Goal: Task Accomplishment & Management: Complete application form

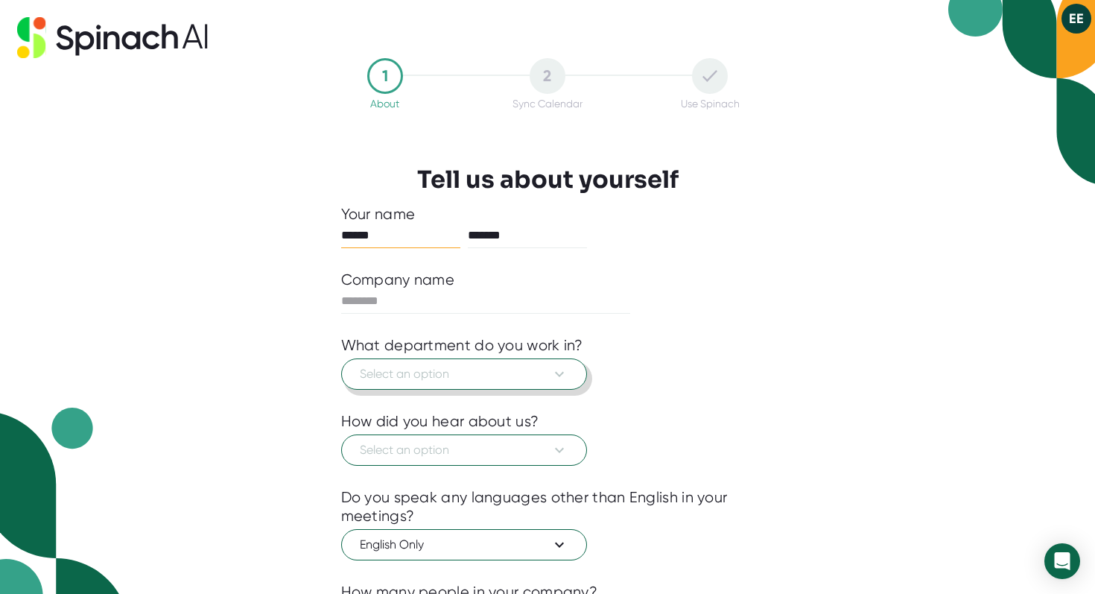
click at [500, 365] on button "Select an option" at bounding box center [464, 373] width 246 height 31
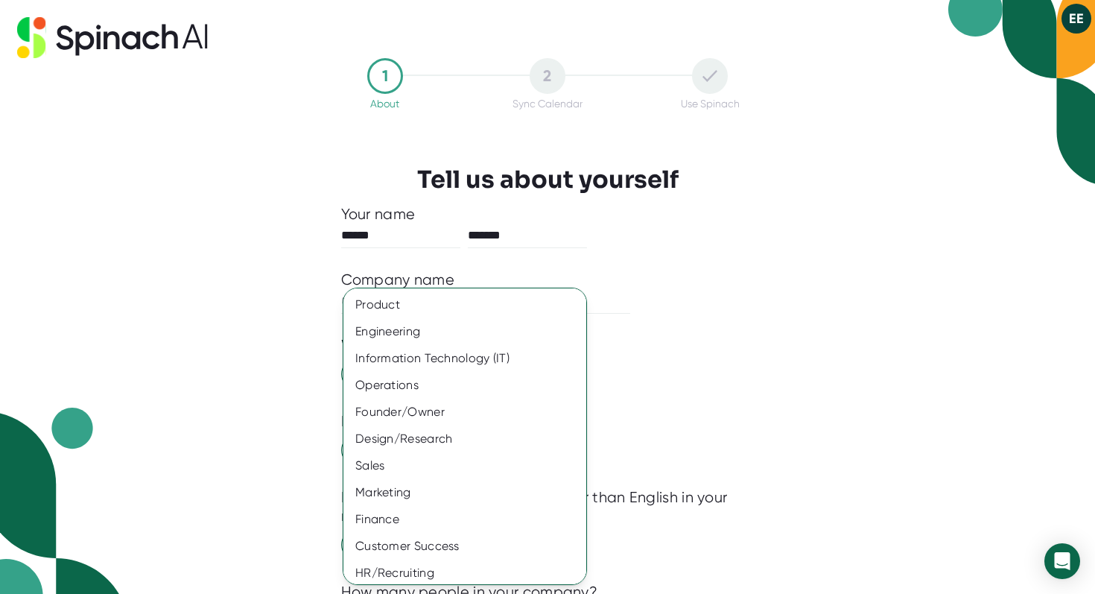
click at [266, 337] on div at bounding box center [547, 297] width 1095 height 594
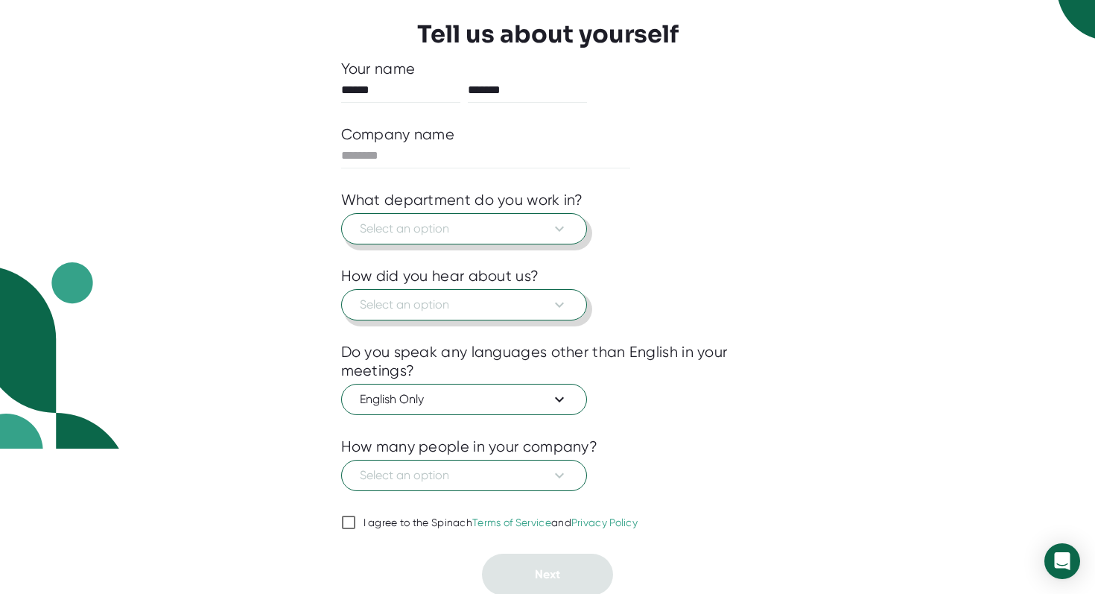
scroll to position [147, 0]
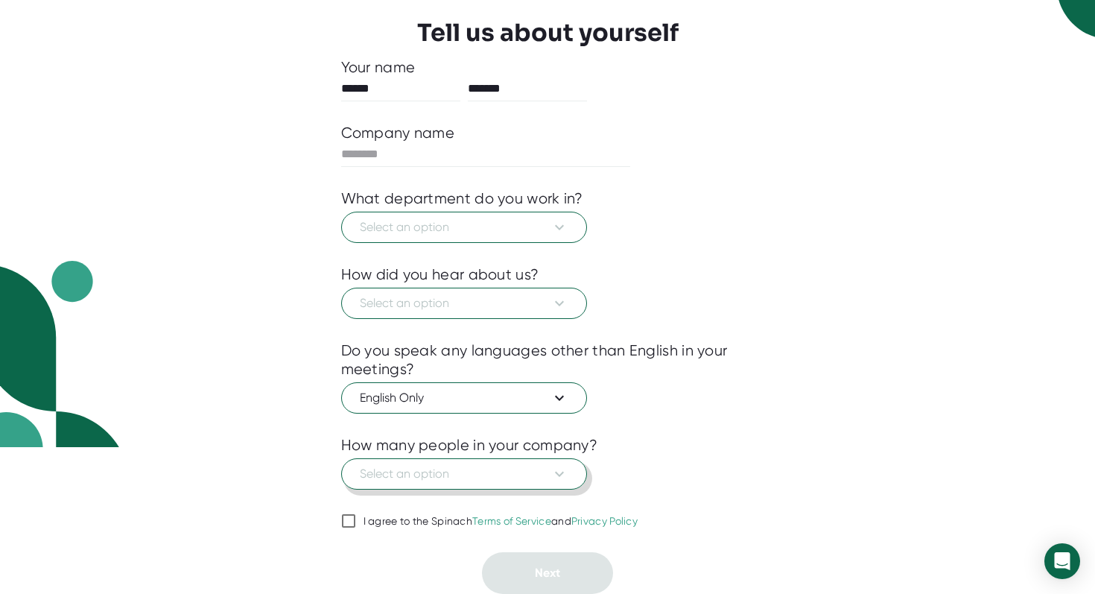
click at [416, 473] on span "Select an option" at bounding box center [464, 474] width 209 height 18
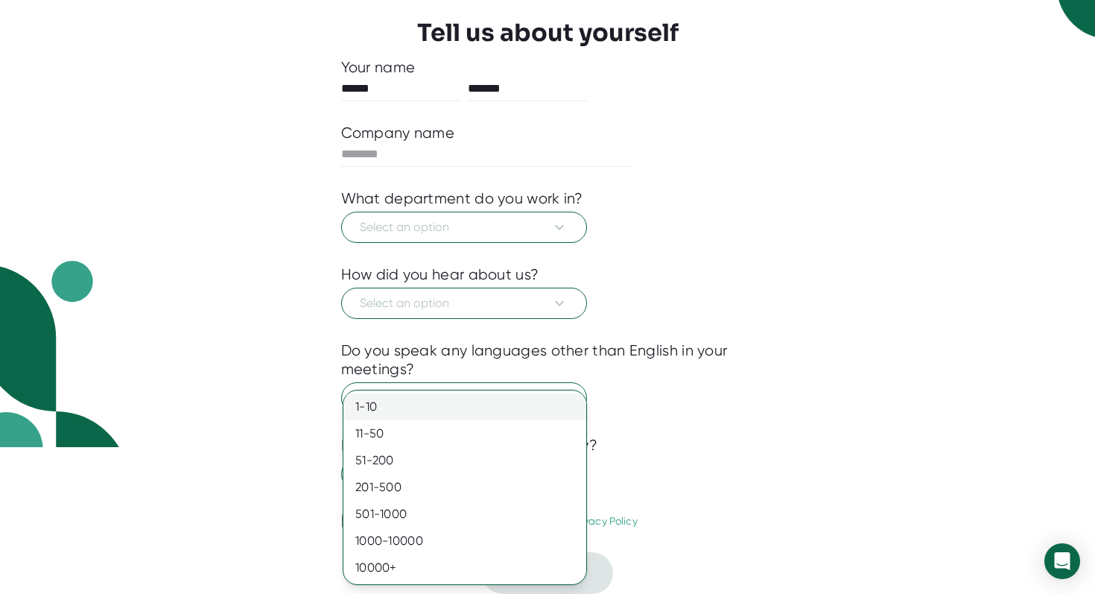
click at [389, 410] on div "1-10" at bounding box center [464, 406] width 243 height 27
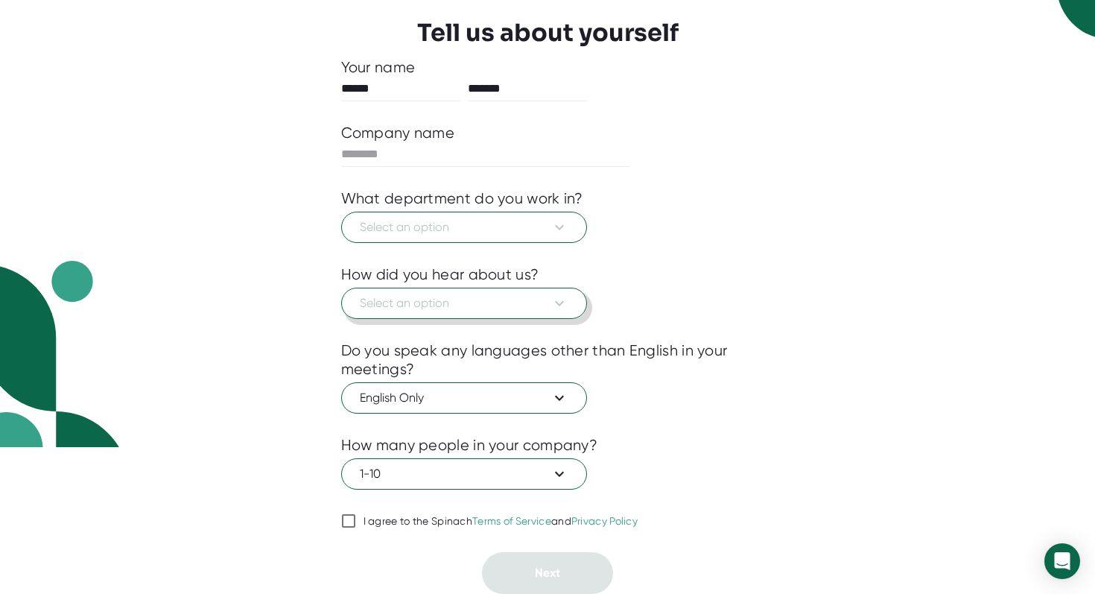
click at [392, 311] on span "Select an option" at bounding box center [464, 303] width 209 height 18
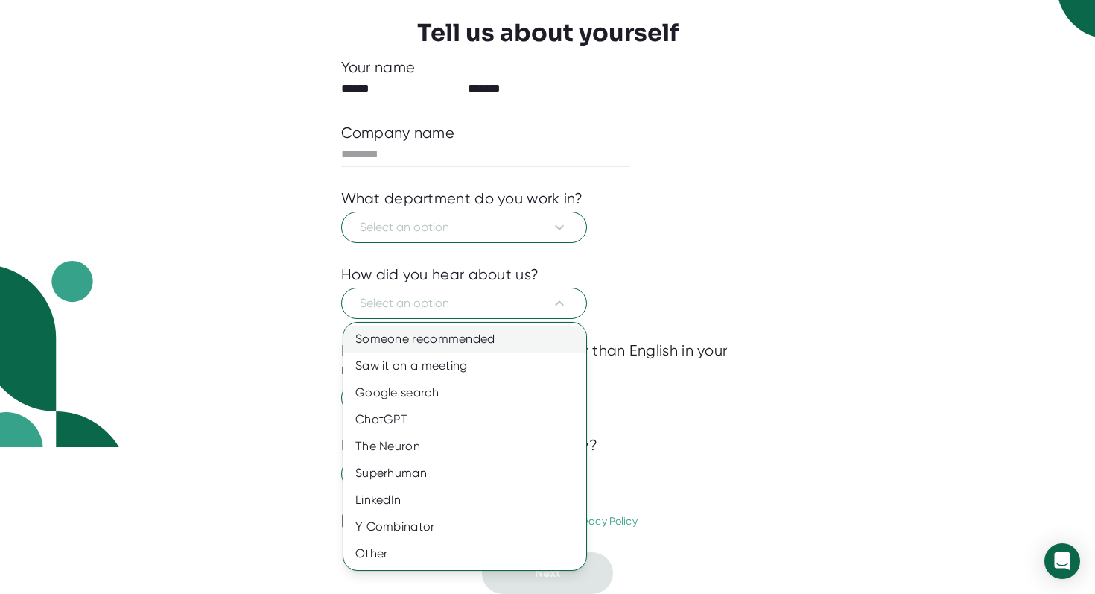
click at [395, 337] on div "Someone recommended" at bounding box center [464, 338] width 243 height 27
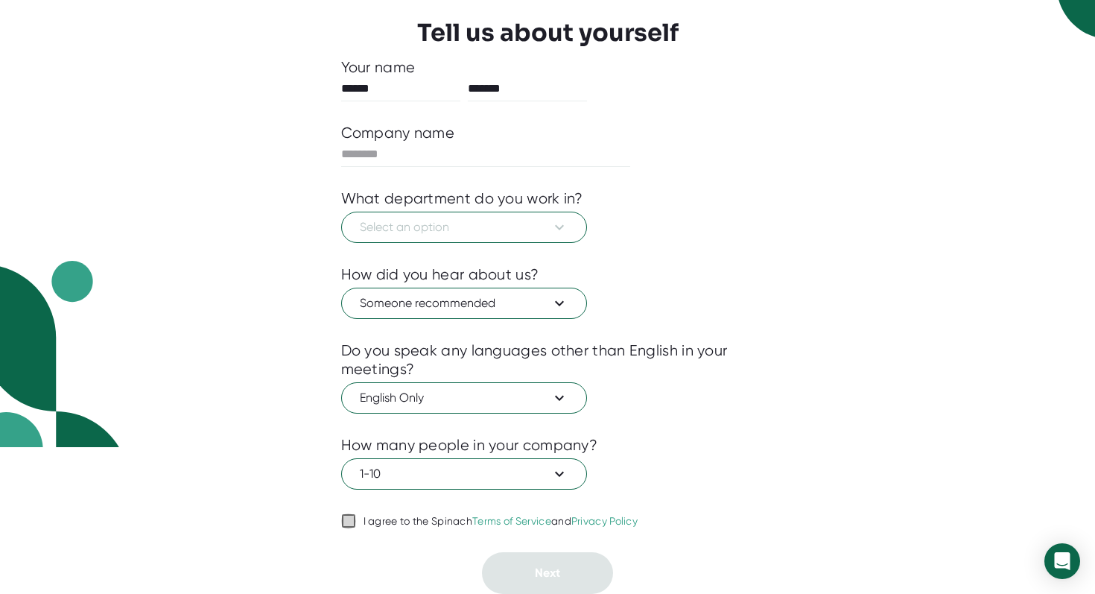
click at [351, 516] on input "I agree to the Spinach Terms of Service and Privacy Policy" at bounding box center [348, 521] width 15 height 18
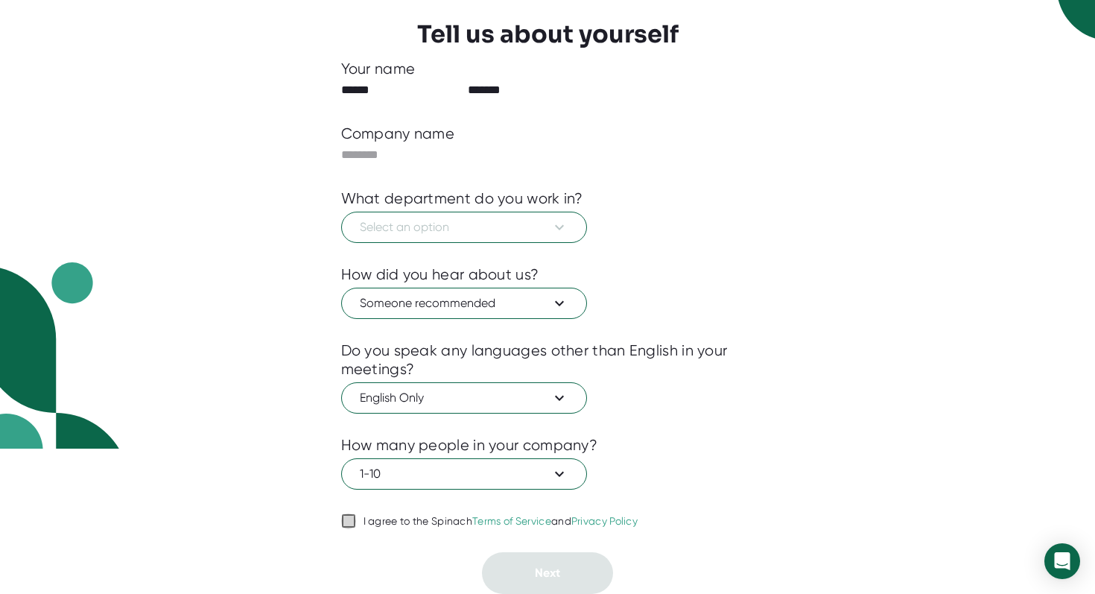
checkbox input "true"
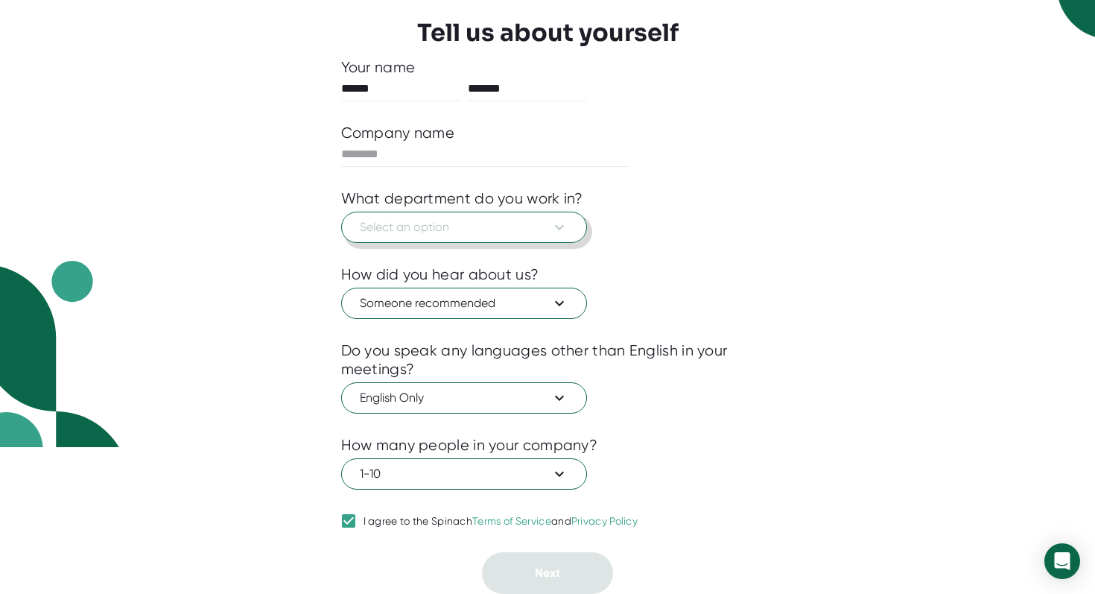
click at [387, 234] on span "Select an option" at bounding box center [464, 227] width 209 height 18
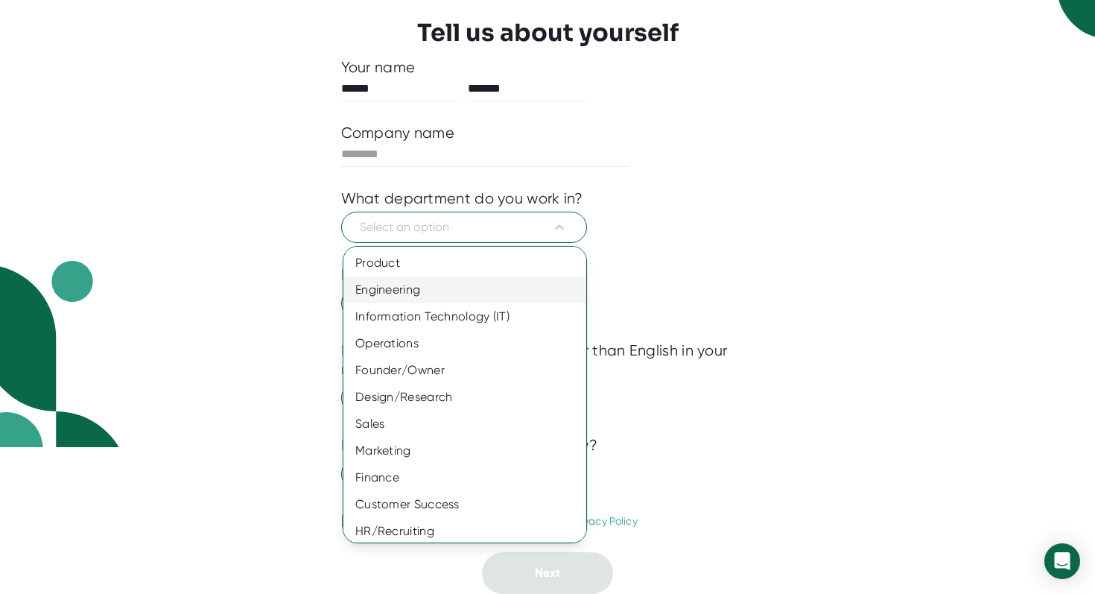
click at [398, 286] on div "Engineering" at bounding box center [464, 289] width 243 height 27
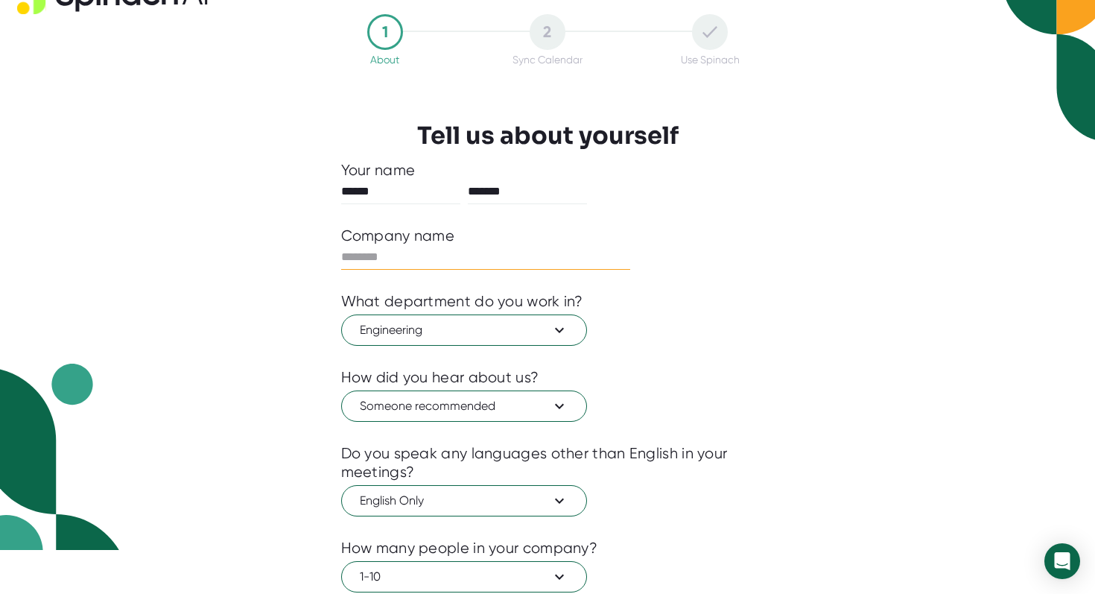
scroll to position [0, 0]
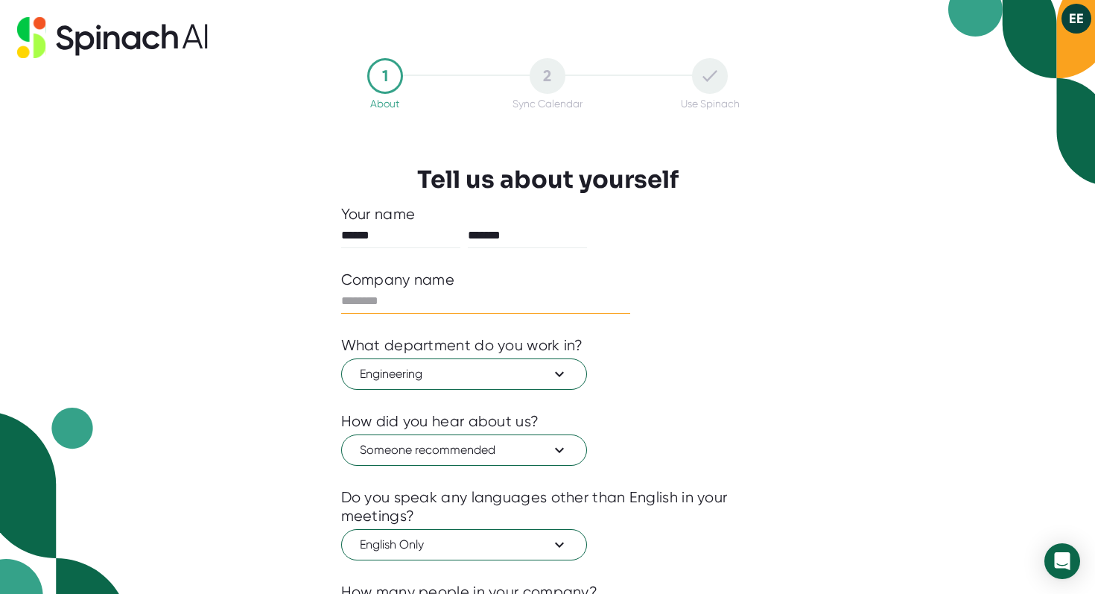
click at [372, 297] on input "text" at bounding box center [486, 301] width 290 height 24
type input "***"
click at [576, 229] on input "*******" at bounding box center [527, 235] width 119 height 24
drag, startPoint x: 606, startPoint y: 278, endPoint x: 626, endPoint y: 223, distance: 58.4
click at [626, 223] on div "Your name ****** ******* Company name *** What department do you work in? Engin…" at bounding box center [547, 472] width 413 height 535
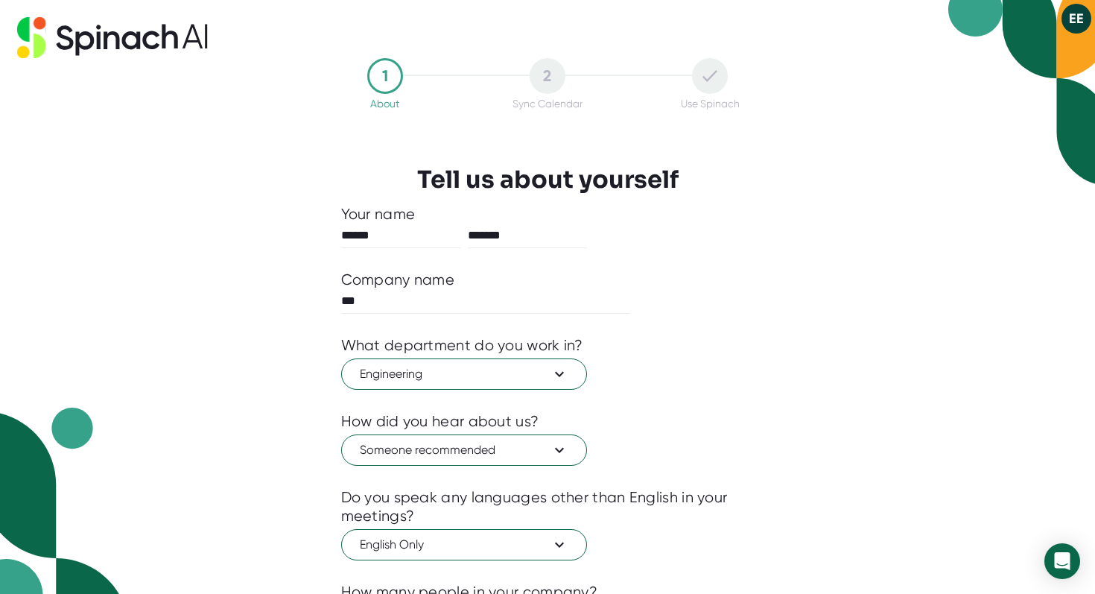
click at [267, 248] on div "1 About 2 Sync Calendar Use Spinach Tell us about yourself Your name ****** ***…" at bounding box center [547, 297] width 1095 height 594
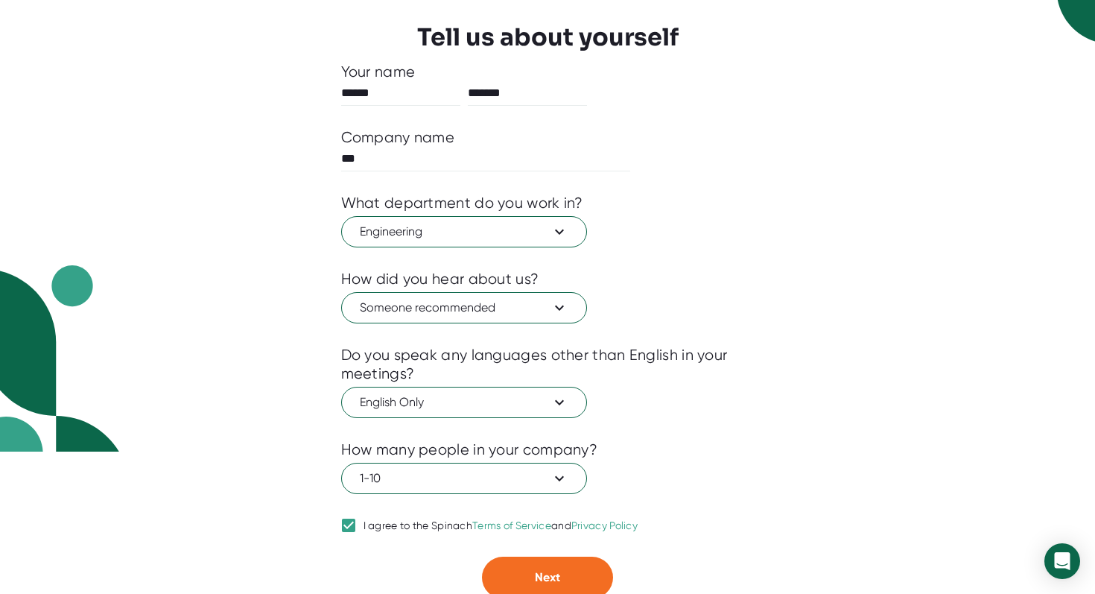
scroll to position [147, 0]
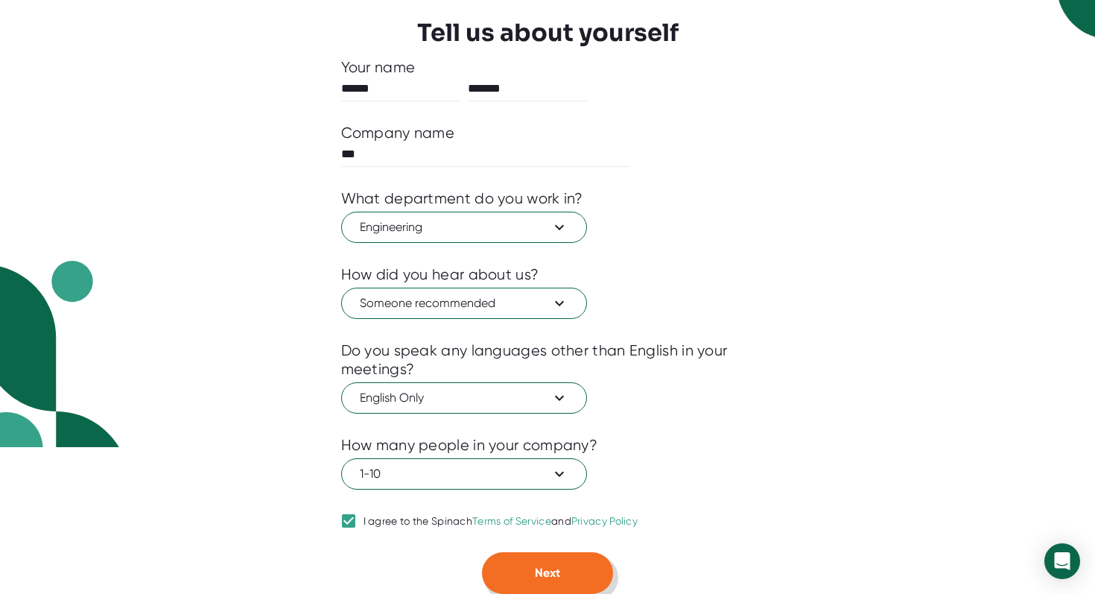
click at [540, 571] on span "Next" at bounding box center [547, 572] width 25 height 14
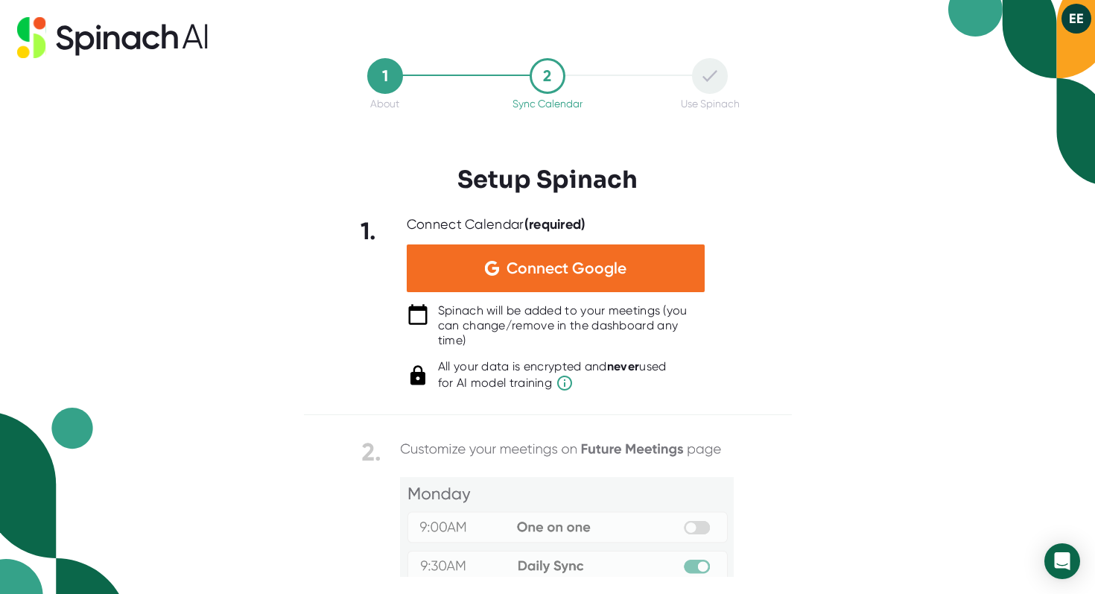
scroll to position [0, 0]
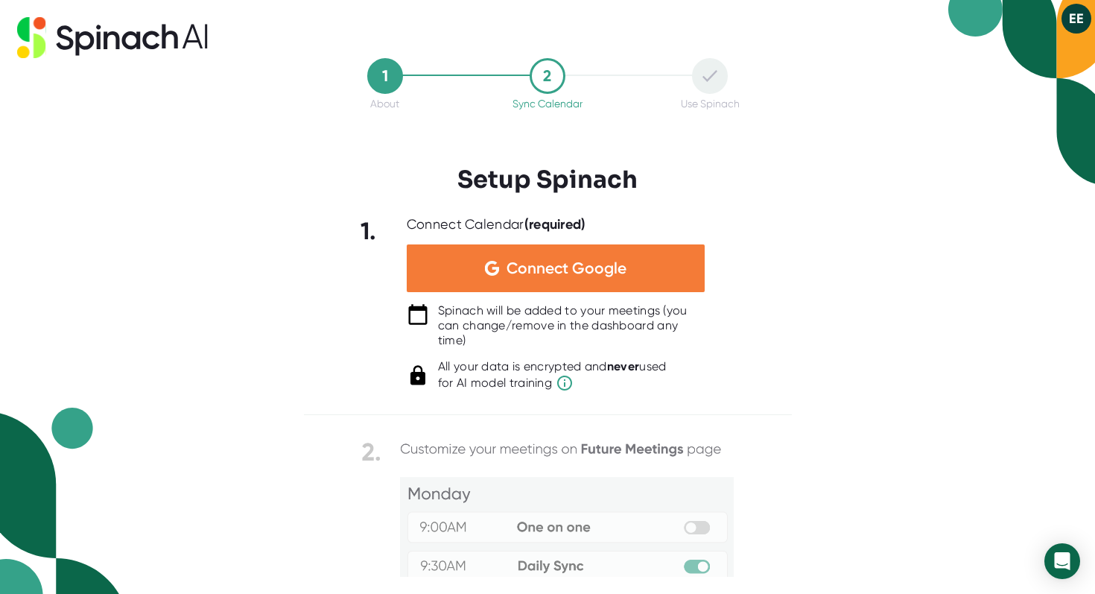
click at [468, 273] on div "Connect Google" at bounding box center [556, 268] width 298 height 48
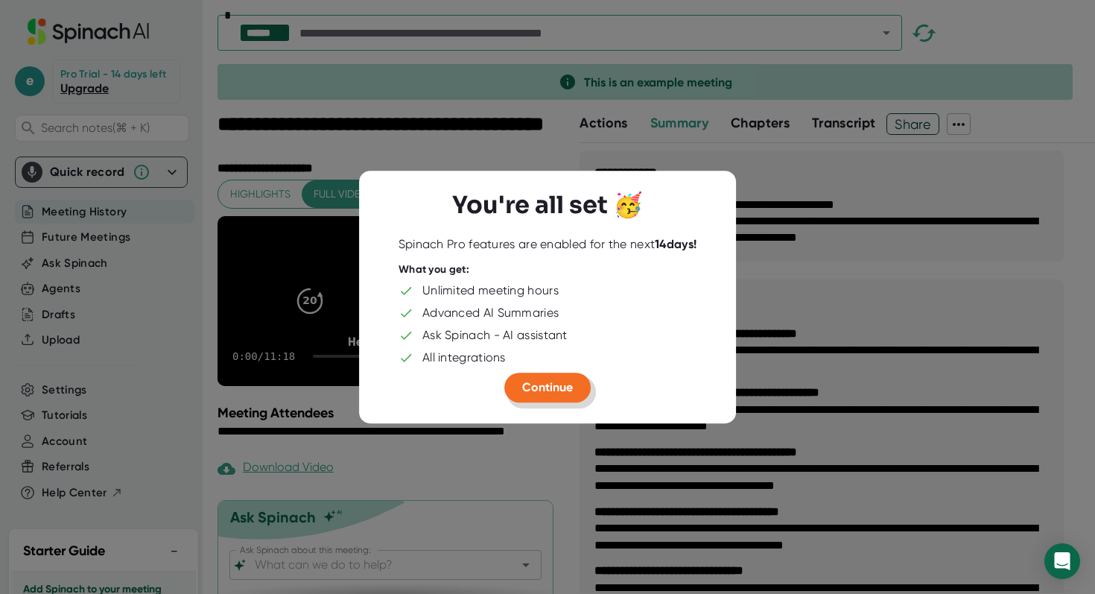
click at [525, 386] on span "Continue" at bounding box center [547, 387] width 51 height 14
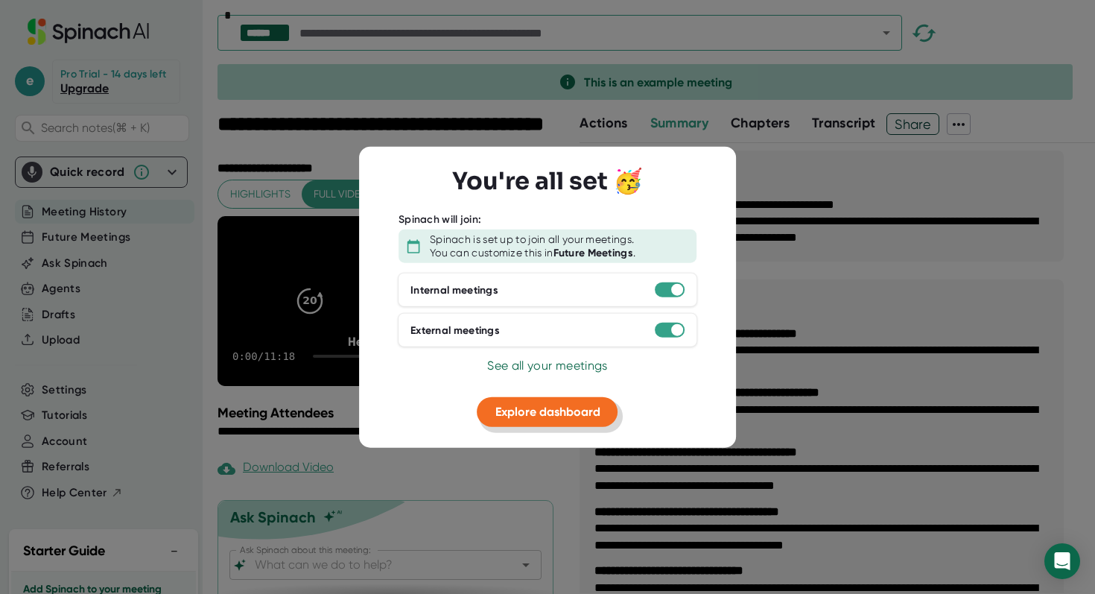
click at [531, 416] on span "Explore dashboard" at bounding box center [547, 411] width 105 height 14
